Goal: Task Accomplishment & Management: Complete application form

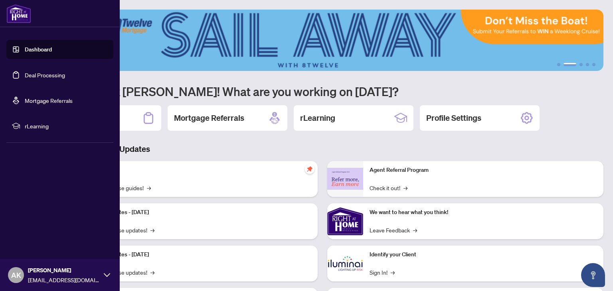
click at [32, 50] on link "Dashboard" at bounding box center [38, 49] width 27 height 7
click at [31, 50] on link "Dashboard" at bounding box center [38, 49] width 27 height 7
click at [48, 74] on link "Deal Processing" at bounding box center [45, 74] width 40 height 7
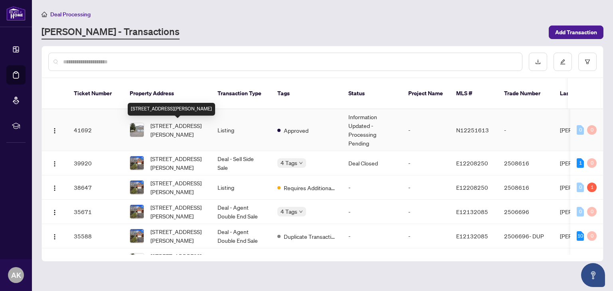
click at [169, 126] on span "[STREET_ADDRESS][PERSON_NAME]" at bounding box center [177, 130] width 54 height 18
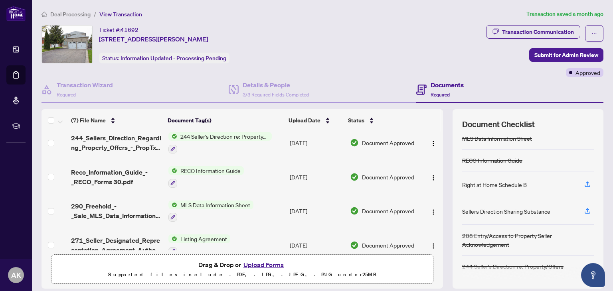
scroll to position [109, 0]
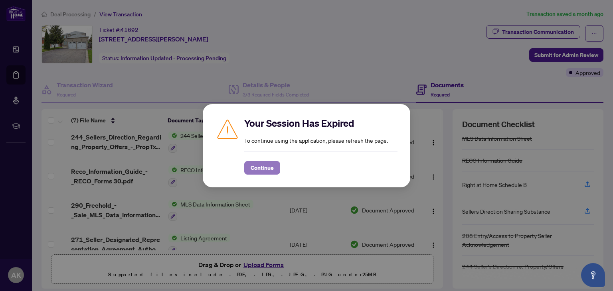
click at [259, 168] on span "Continue" at bounding box center [262, 168] width 23 height 13
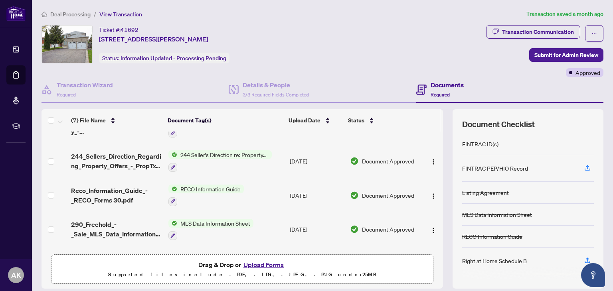
scroll to position [118, 0]
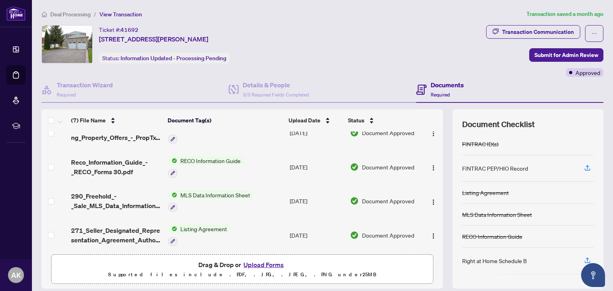
click at [255, 263] on button "Upload Forms" at bounding box center [263, 265] width 45 height 10
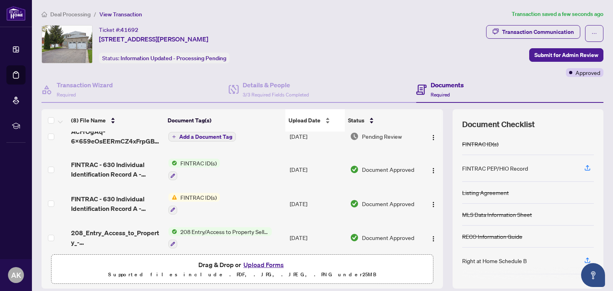
scroll to position [0, 0]
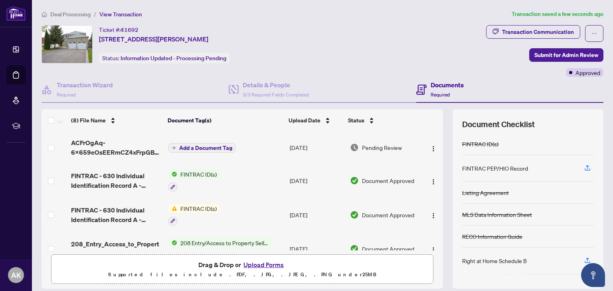
click at [206, 146] on span "Add a Document Tag" at bounding box center [205, 148] width 53 height 6
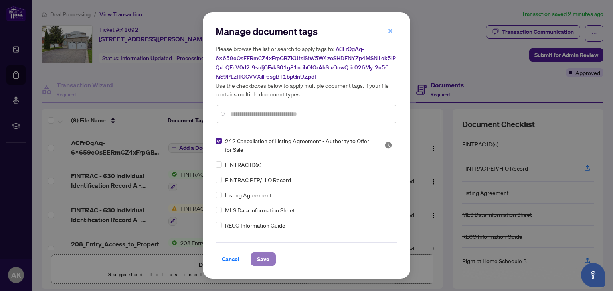
click at [265, 260] on span "Save" at bounding box center [263, 259] width 12 height 13
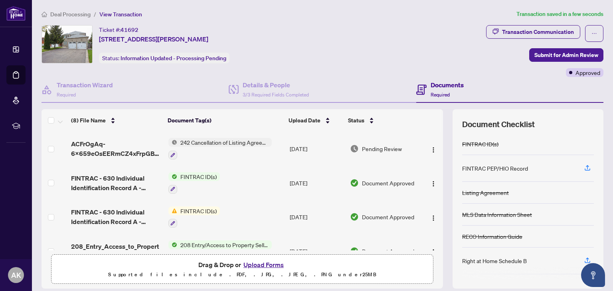
click at [226, 142] on span "242 Cancellation of Listing Agreement - Authority to Offer for Sale" at bounding box center [224, 142] width 95 height 9
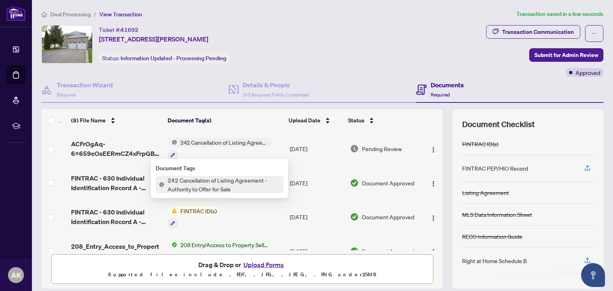
click at [225, 182] on span "242 Cancellation of Listing Agreement - Authority to Offer for Sale" at bounding box center [223, 185] width 119 height 18
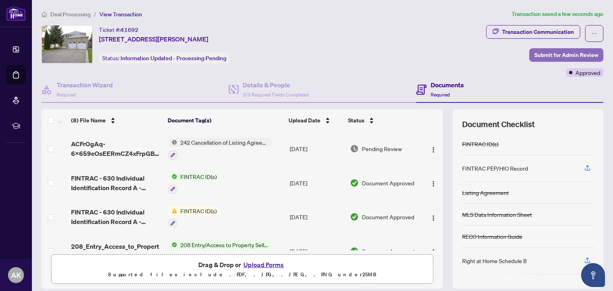
click at [551, 53] on span "Submit for Admin Review" at bounding box center [566, 55] width 64 height 13
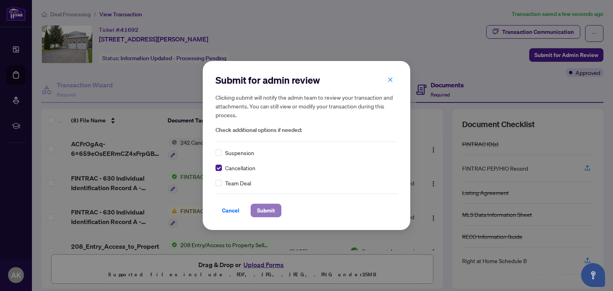
click at [264, 210] on span "Submit" at bounding box center [266, 210] width 18 height 13
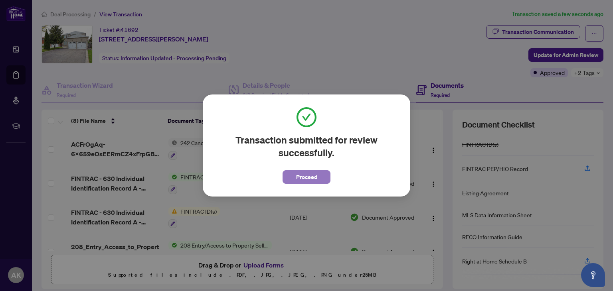
click at [307, 178] on span "Proceed" at bounding box center [306, 177] width 21 height 13
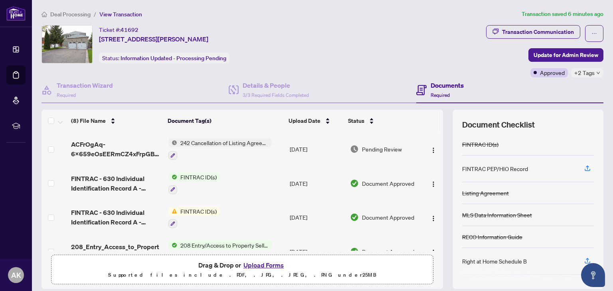
click at [307, 178] on td "[DATE]" at bounding box center [316, 183] width 60 height 34
